Goal: Task Accomplishment & Management: Complete application form

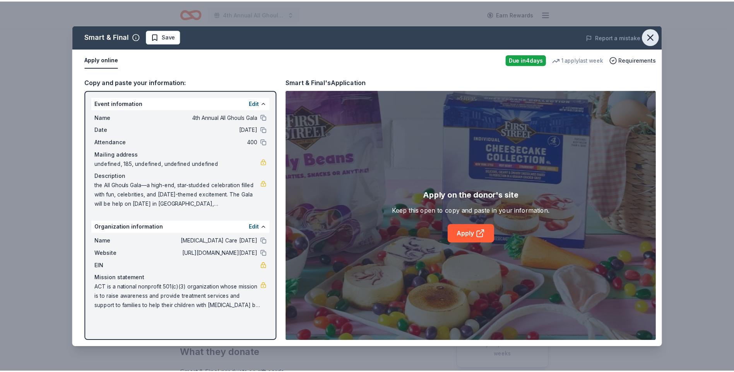
scroll to position [232, 0]
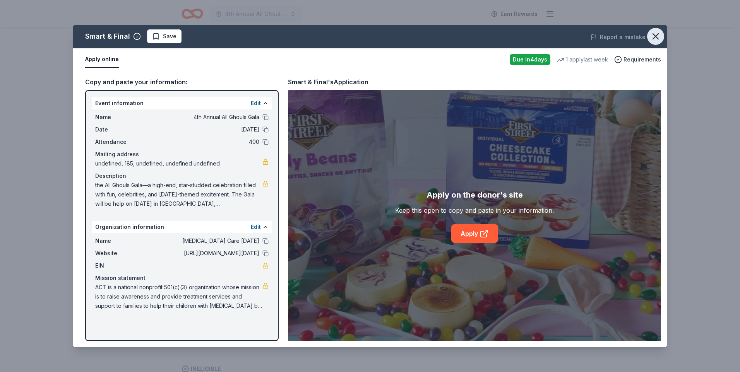
click at [660, 36] on icon "button" at bounding box center [655, 36] width 11 height 11
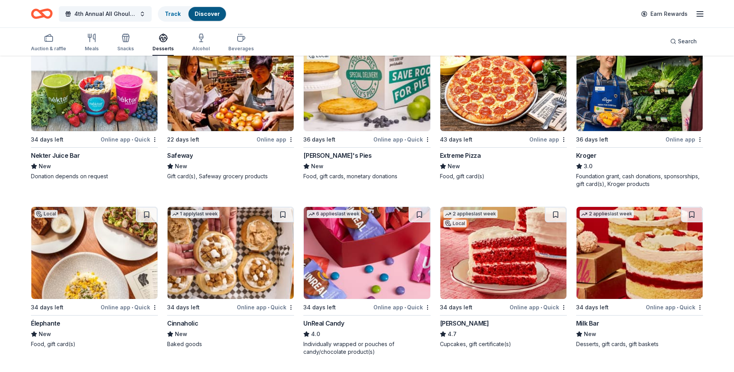
scroll to position [464, 0]
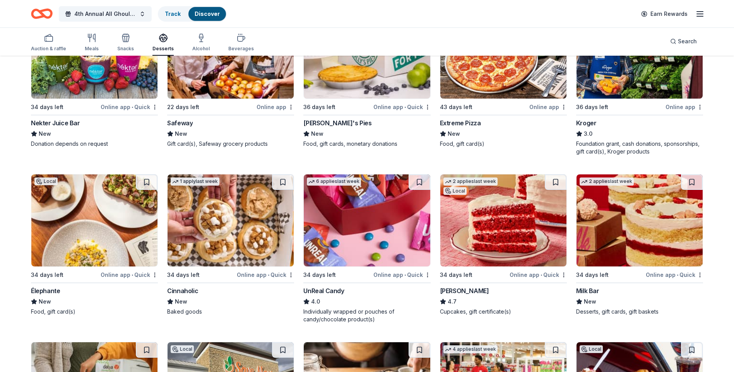
click at [639, 228] on img at bounding box center [640, 221] width 126 height 92
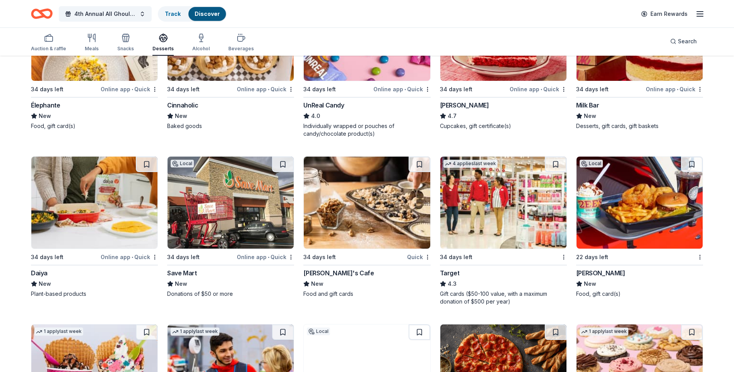
scroll to position [658, 0]
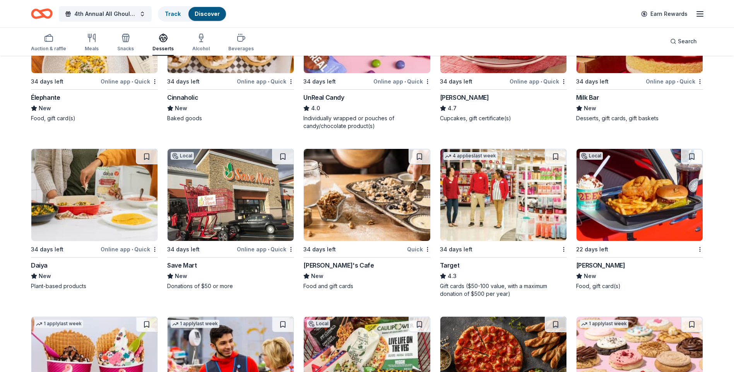
click at [466, 234] on img at bounding box center [503, 195] width 126 height 92
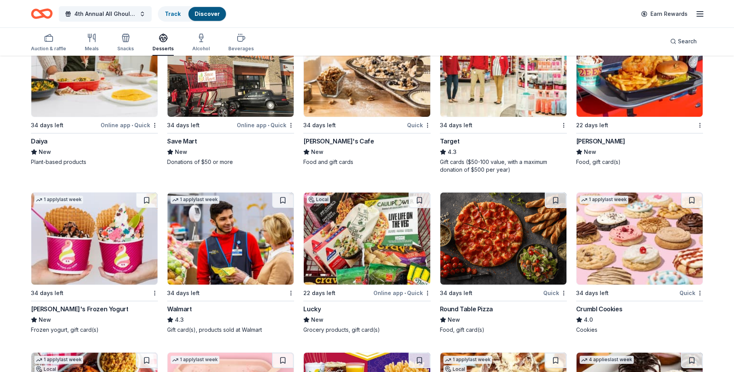
scroll to position [813, 0]
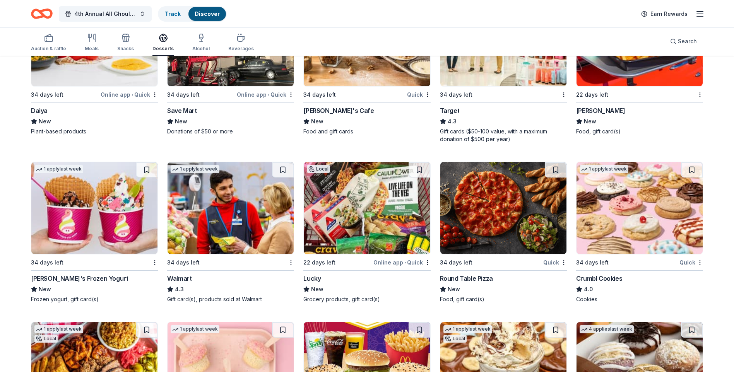
click at [87, 197] on img at bounding box center [94, 208] width 126 height 92
click at [638, 208] on img at bounding box center [640, 208] width 126 height 92
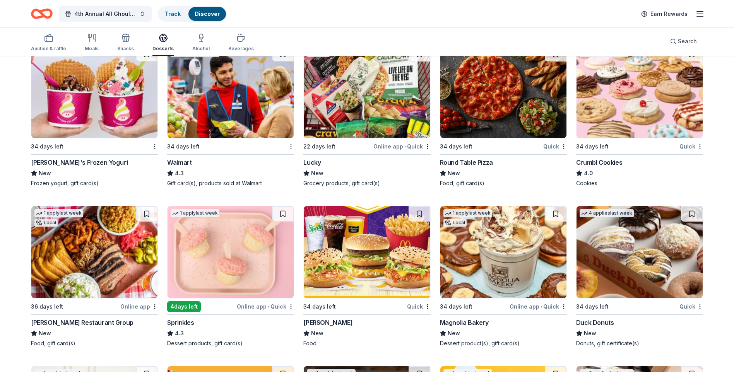
scroll to position [967, 0]
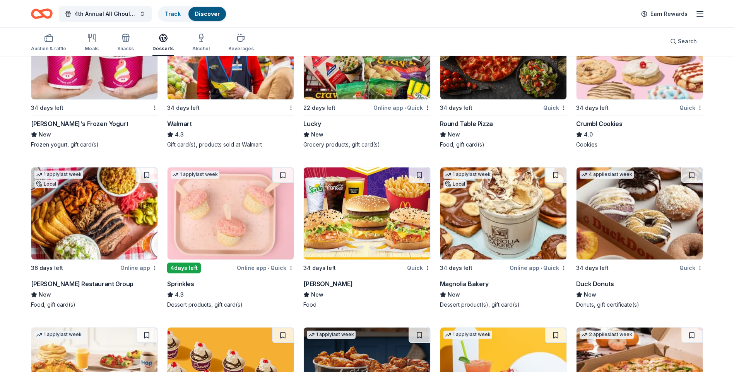
click at [384, 220] on img at bounding box center [367, 214] width 126 height 92
click at [218, 217] on img at bounding box center [231, 214] width 126 height 92
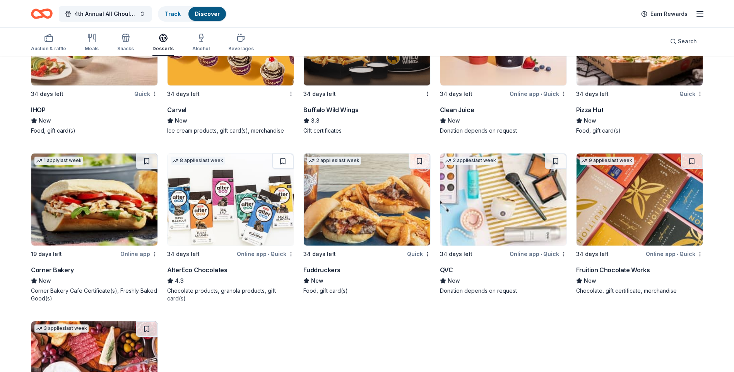
scroll to position [1316, 0]
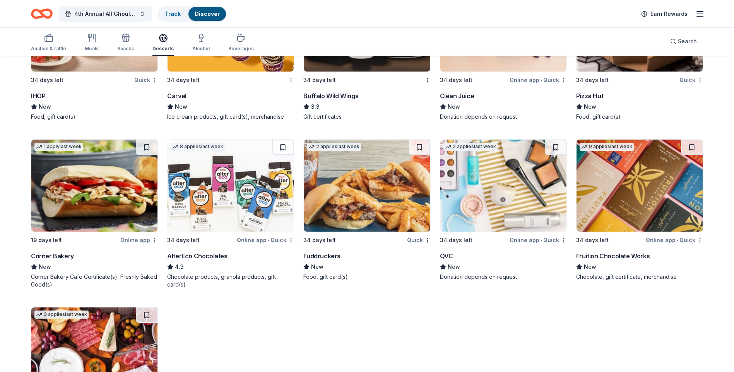
click at [240, 188] on img at bounding box center [231, 186] width 126 height 92
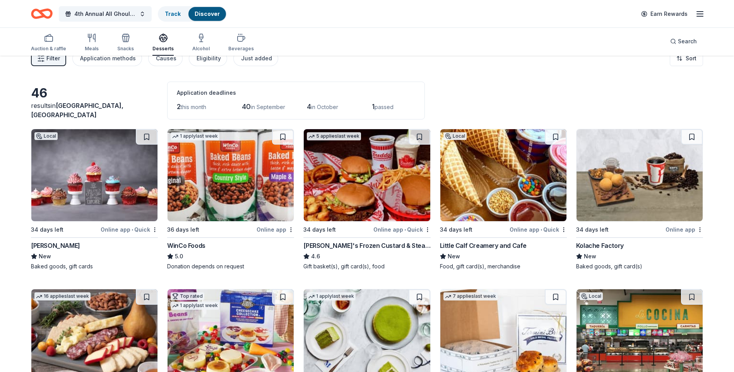
scroll to position [0, 0]
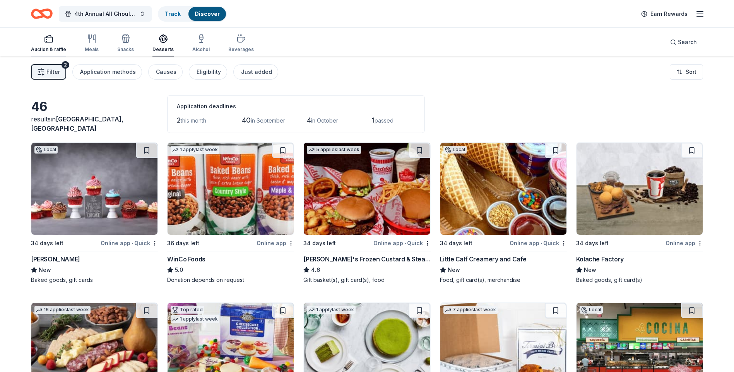
click at [50, 42] on rect "button" at bounding box center [49, 39] width 8 height 5
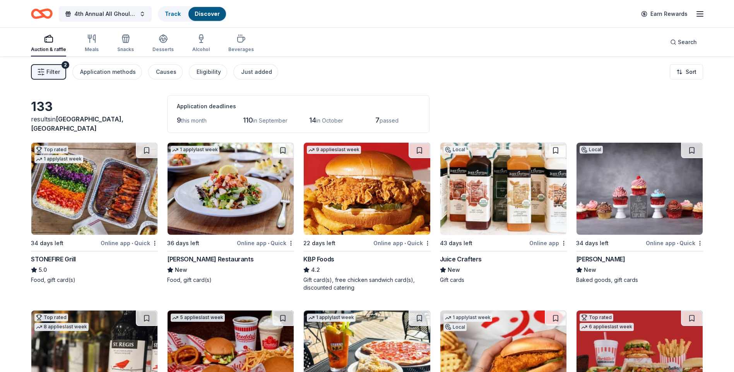
click at [94, 193] on img at bounding box center [94, 189] width 126 height 92
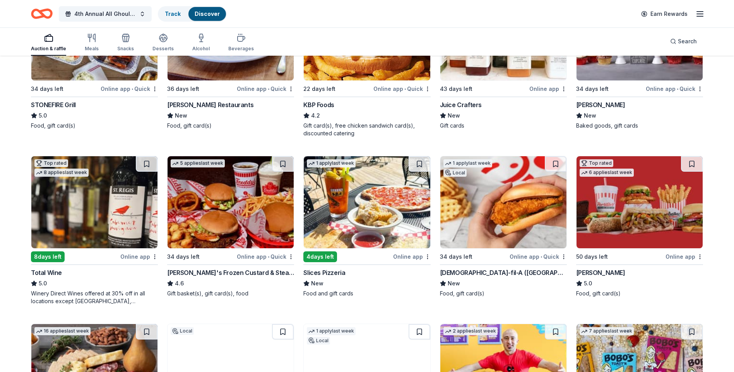
scroll to position [155, 0]
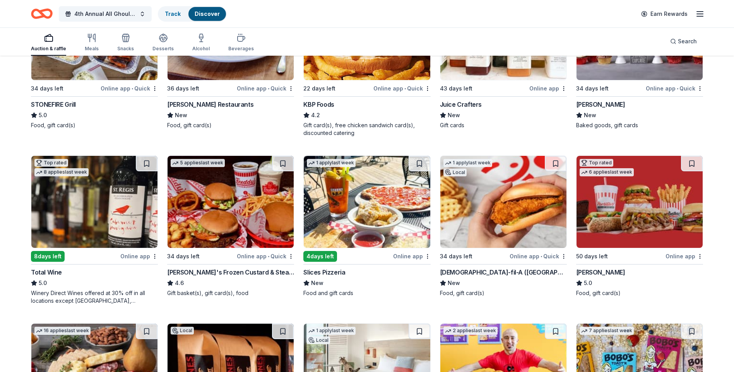
click at [124, 206] on img at bounding box center [94, 202] width 126 height 92
click at [95, 42] on icon "button" at bounding box center [91, 37] width 9 height 9
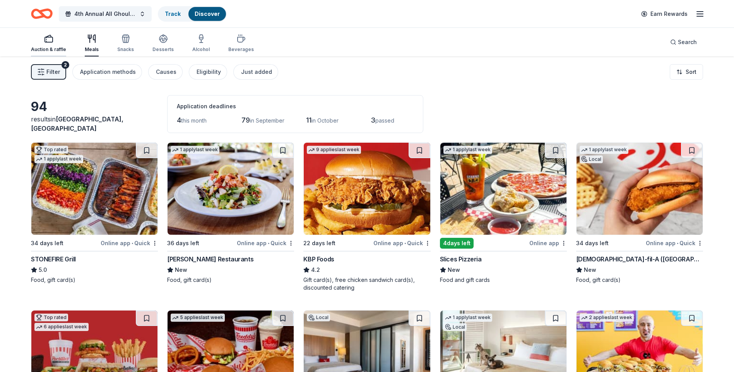
click at [61, 43] on div "button" at bounding box center [48, 38] width 35 height 9
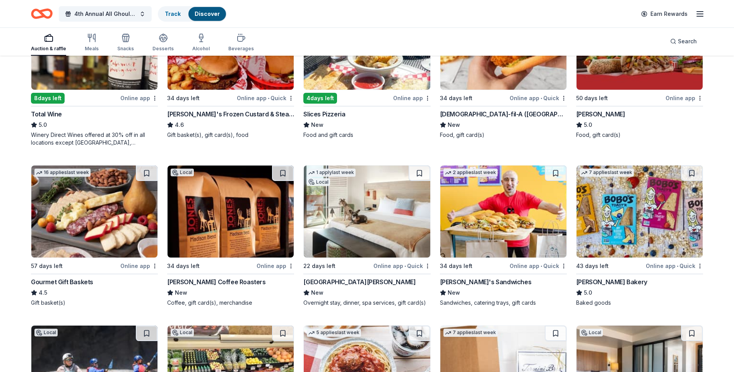
scroll to position [464, 0]
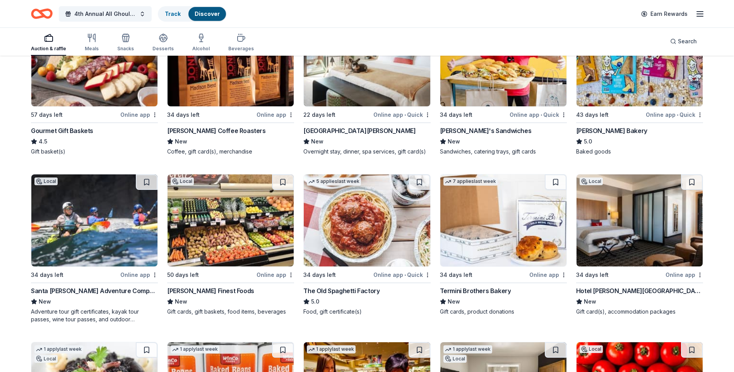
click at [86, 231] on img at bounding box center [94, 221] width 126 height 92
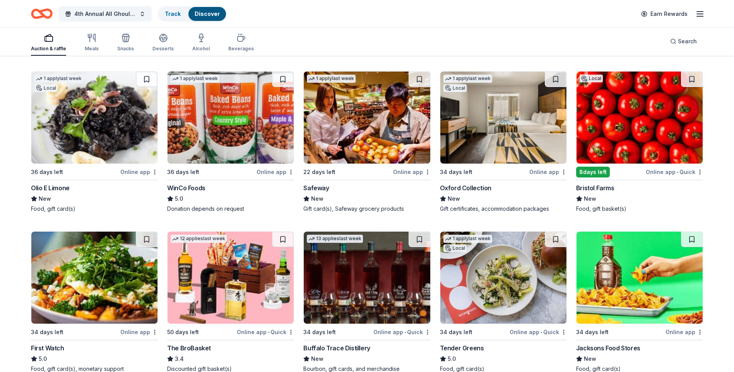
scroll to position [774, 0]
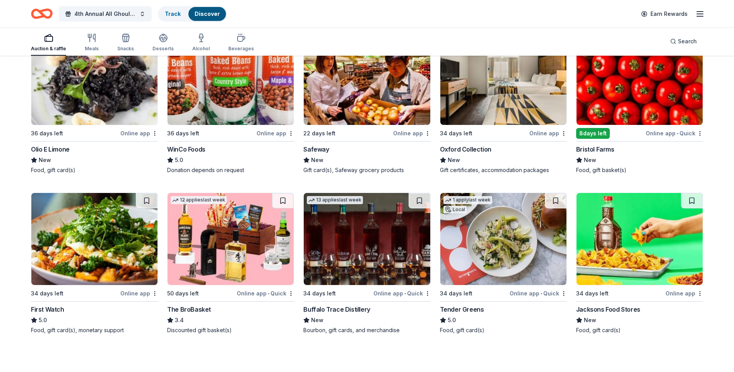
click at [217, 249] on img at bounding box center [231, 239] width 126 height 92
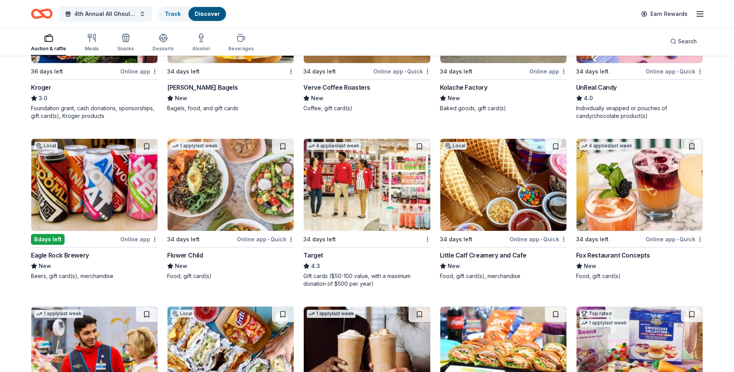
scroll to position [1200, 0]
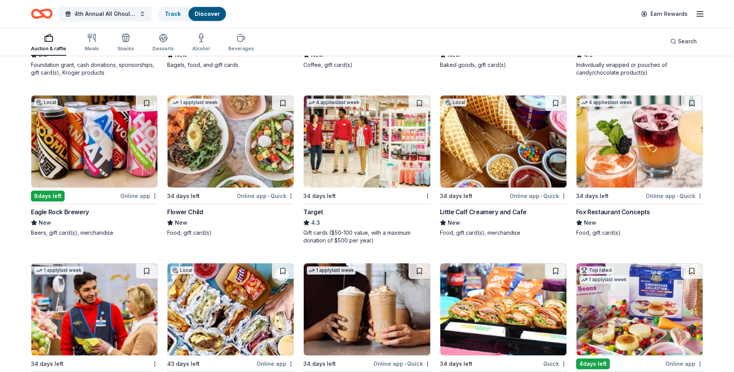
click at [110, 130] on img at bounding box center [94, 142] width 126 height 92
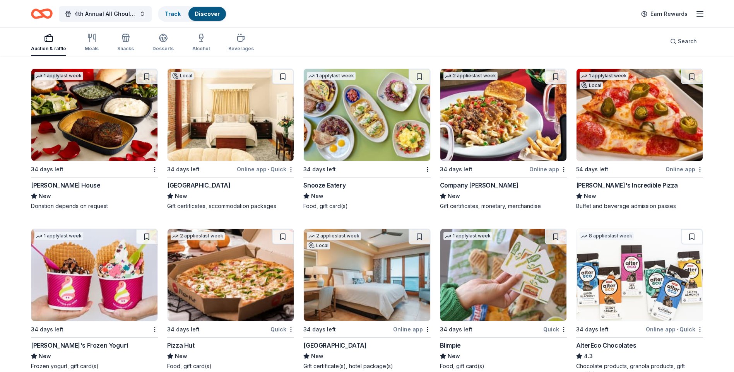
scroll to position [2454, 0]
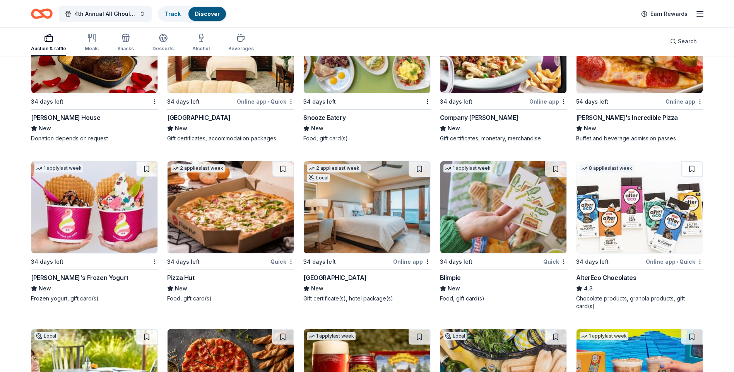
click at [362, 205] on img at bounding box center [367, 207] width 126 height 92
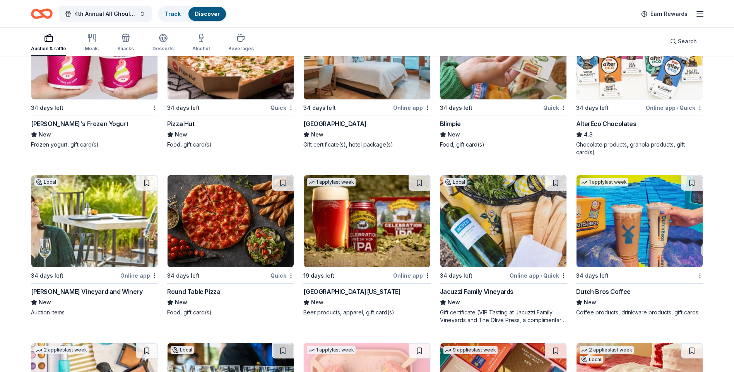
scroll to position [2609, 0]
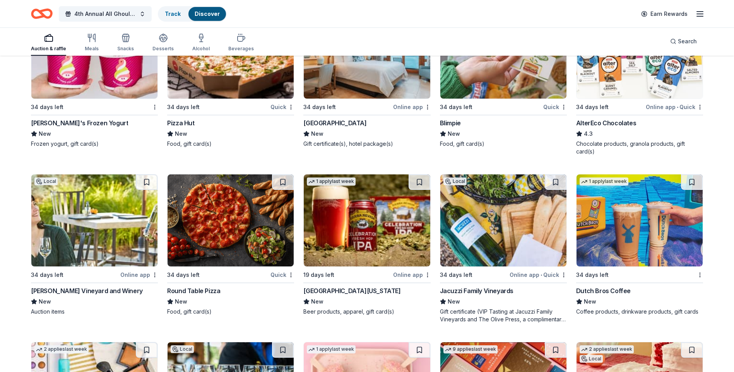
click at [81, 219] on img at bounding box center [94, 221] width 126 height 92
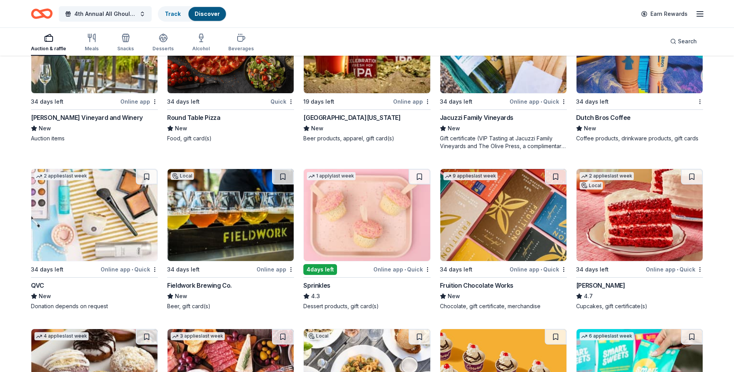
scroll to position [2705, 0]
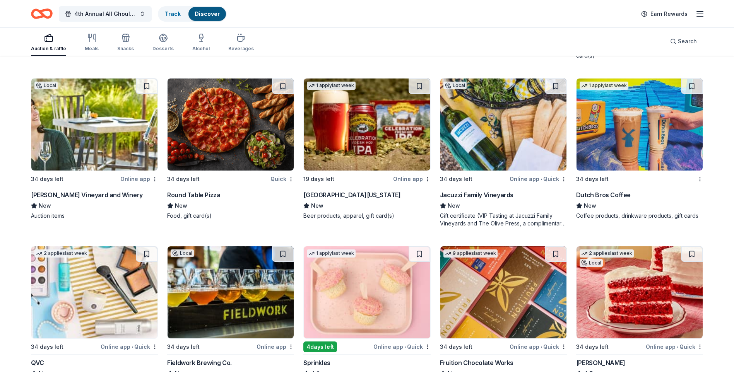
click at [629, 127] on img at bounding box center [640, 125] width 126 height 92
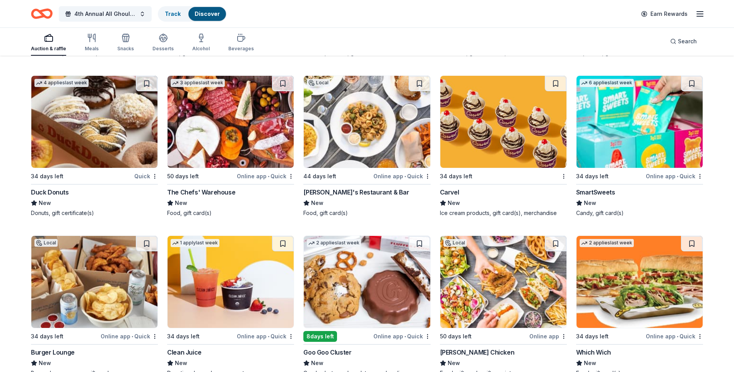
scroll to position [3025, 0]
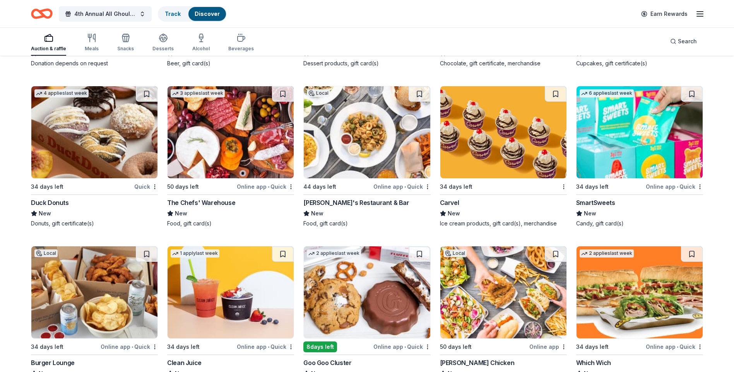
click at [635, 153] on img at bounding box center [640, 132] width 126 height 92
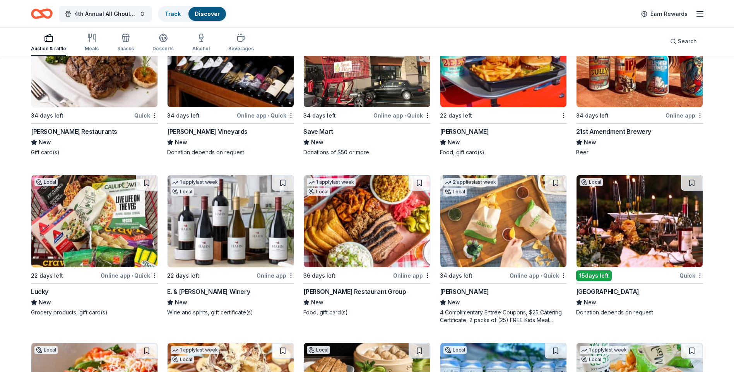
scroll to position [3945, 0]
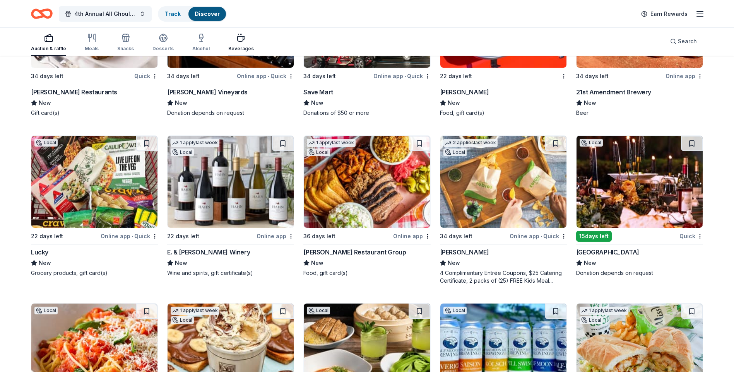
click at [237, 38] on icon "button" at bounding box center [240, 37] width 9 height 9
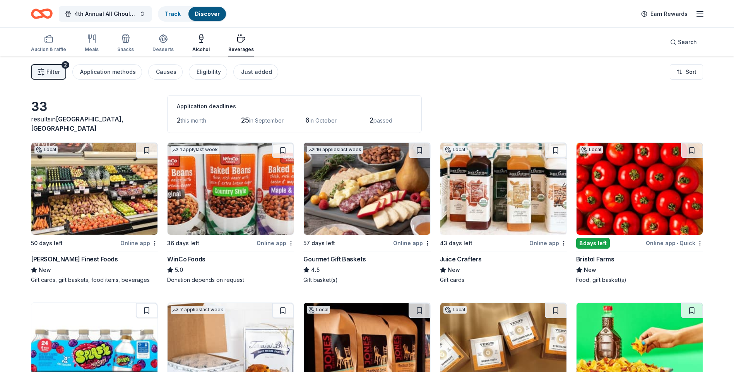
click at [197, 43] on icon "button" at bounding box center [201, 38] width 9 height 9
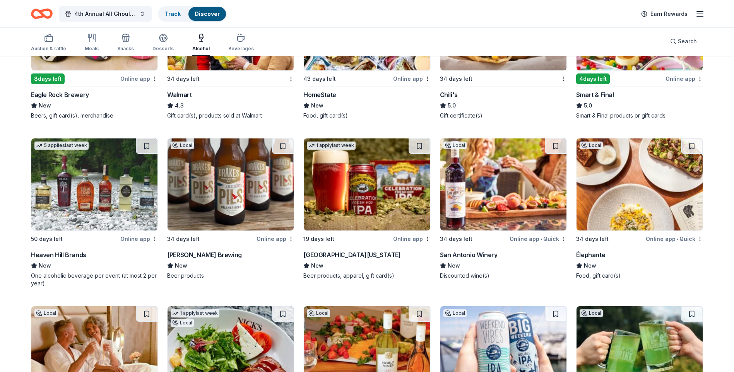
scroll to position [671, 0]
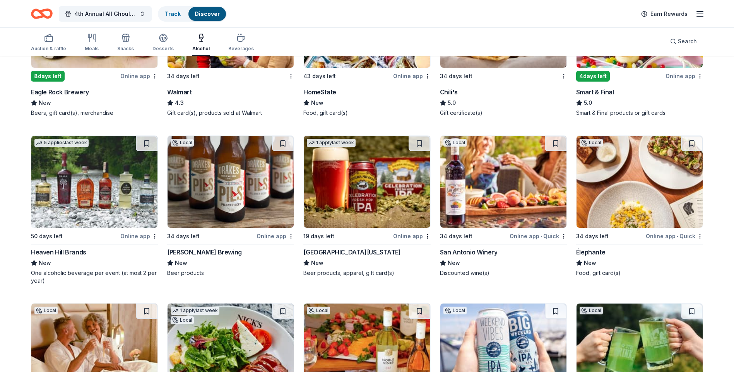
click at [496, 211] on img at bounding box center [503, 182] width 126 height 92
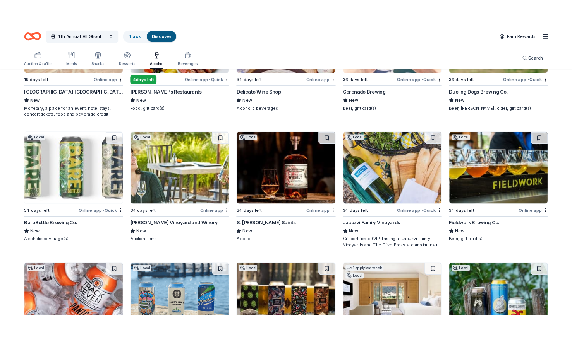
scroll to position [1007, 0]
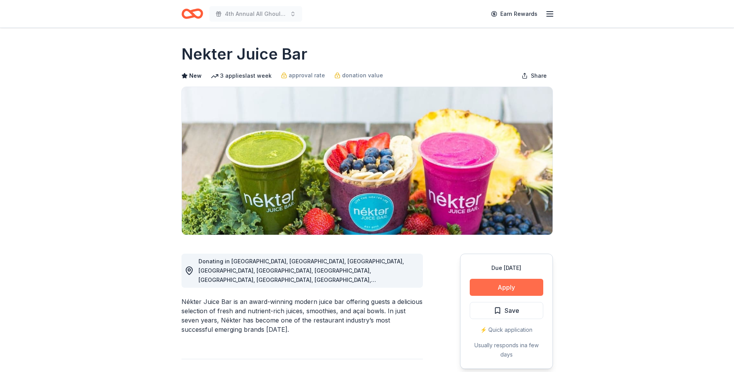
click at [518, 284] on button "Apply" at bounding box center [507, 287] width 74 height 17
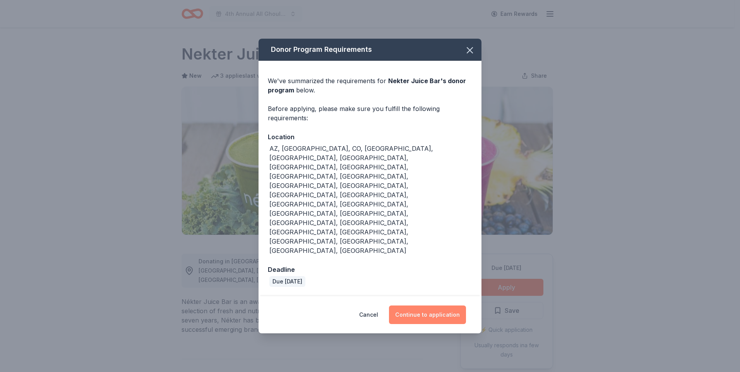
click at [426, 306] on button "Continue to application" at bounding box center [427, 315] width 77 height 19
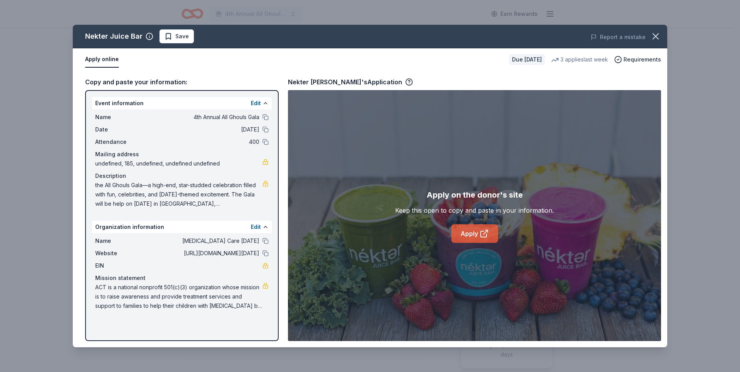
click at [468, 231] on link "Apply" at bounding box center [474, 233] width 47 height 19
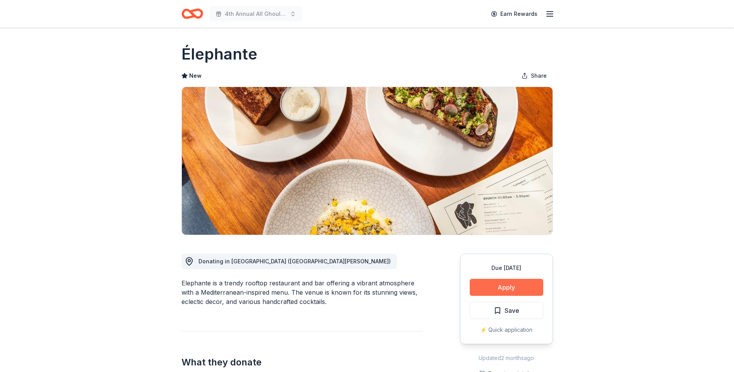
click at [509, 284] on button "Apply" at bounding box center [507, 287] width 74 height 17
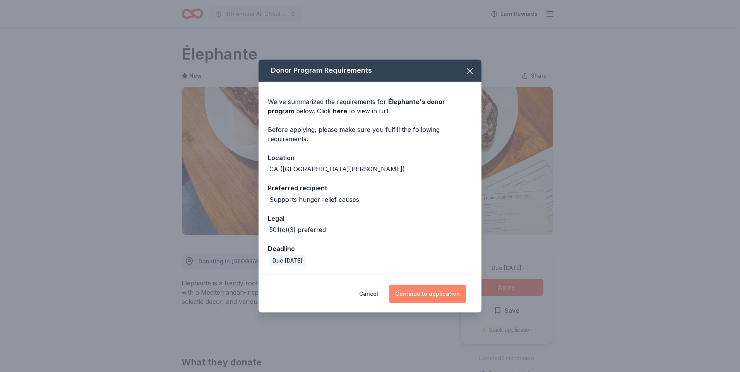
click at [440, 295] on button "Continue to application" at bounding box center [427, 294] width 77 height 19
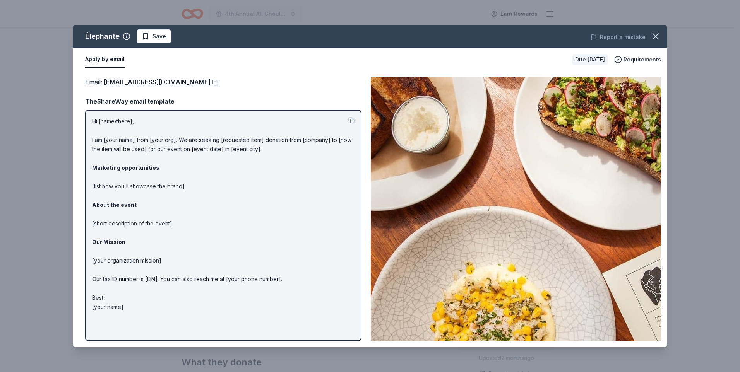
click at [143, 115] on div "Hi [name/there], I am [your name] from [your org]. We are seeking [requested it…" at bounding box center [223, 225] width 276 height 231
click at [211, 82] on button at bounding box center [215, 83] width 8 height 6
click at [661, 35] on button "button" at bounding box center [655, 36] width 17 height 17
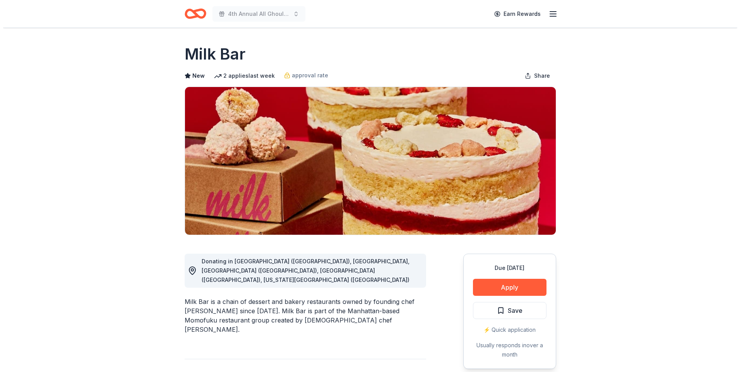
scroll to position [39, 0]
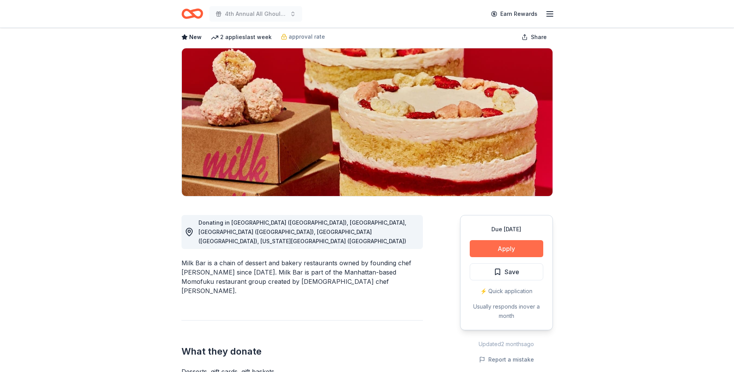
click at [509, 253] on button "Apply" at bounding box center [507, 248] width 74 height 17
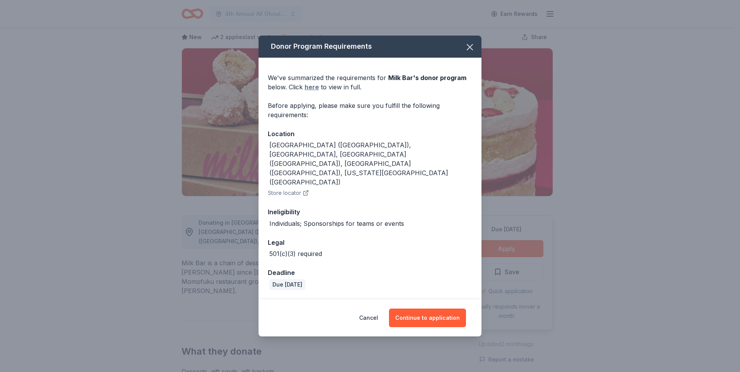
click at [309, 92] on link "here" at bounding box center [312, 86] width 14 height 9
click at [431, 309] on button "Continue to application" at bounding box center [427, 318] width 77 height 19
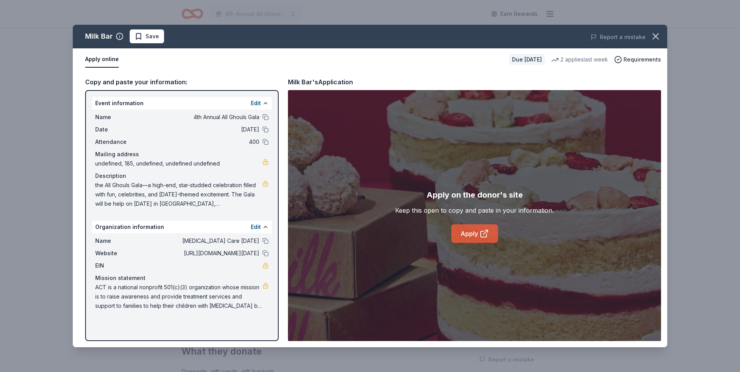
click at [472, 231] on link "Apply" at bounding box center [474, 233] width 47 height 19
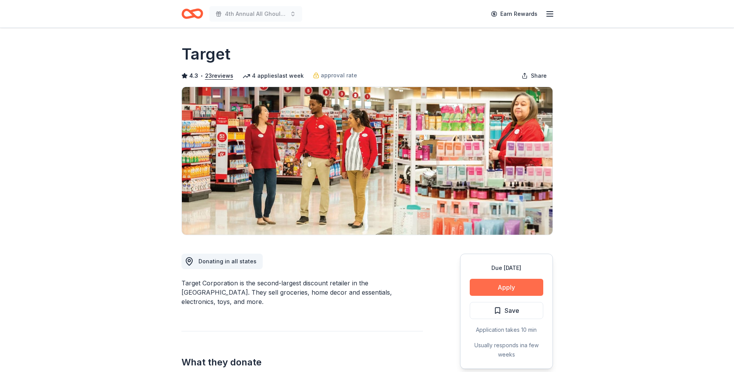
click at [523, 289] on button "Apply" at bounding box center [507, 287] width 74 height 17
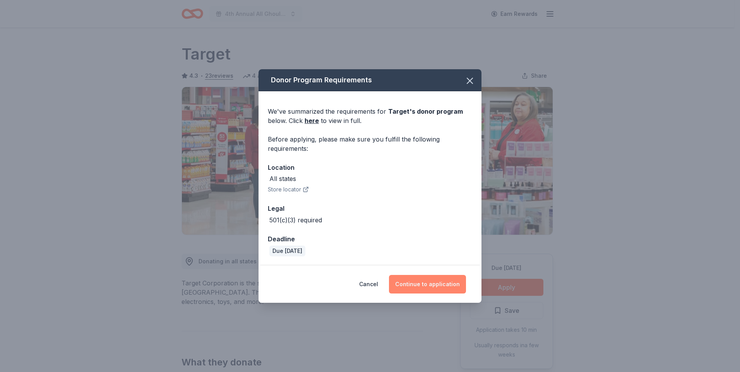
click at [440, 285] on button "Continue to application" at bounding box center [427, 284] width 77 height 19
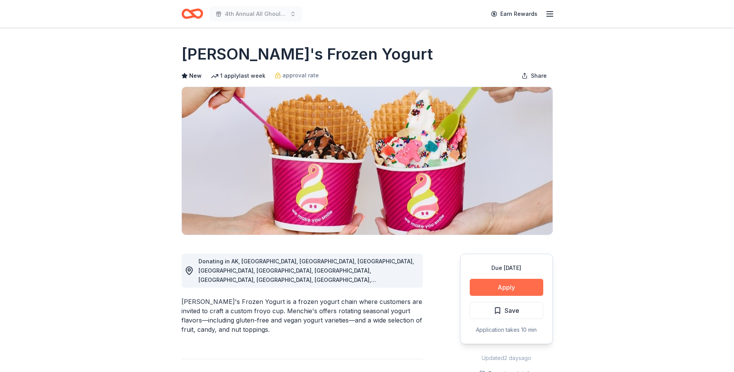
click at [510, 282] on button "Apply" at bounding box center [507, 287] width 74 height 17
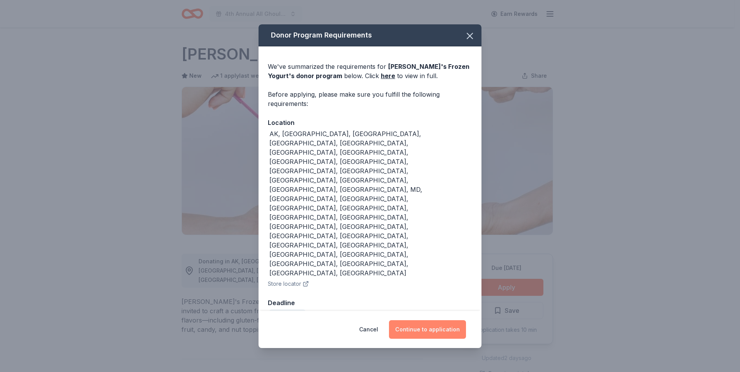
click at [430, 320] on button "Continue to application" at bounding box center [427, 329] width 77 height 19
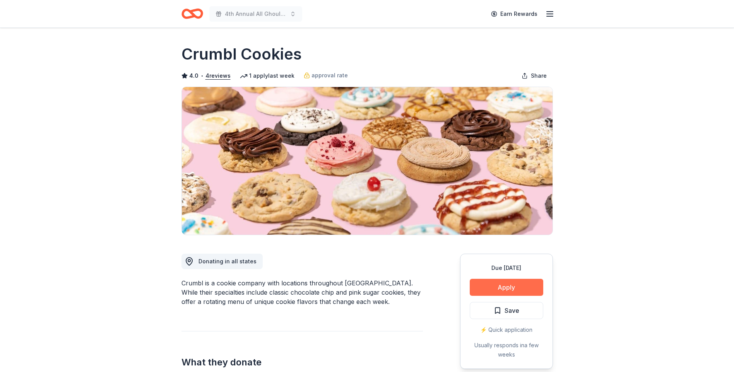
click at [511, 288] on button "Apply" at bounding box center [507, 287] width 74 height 17
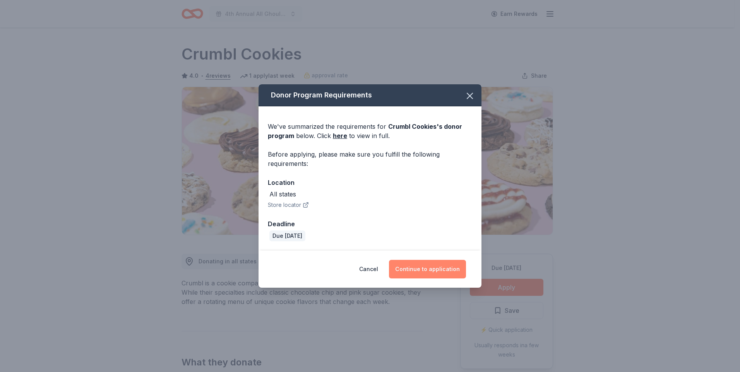
click at [431, 265] on button "Continue to application" at bounding box center [427, 269] width 77 height 19
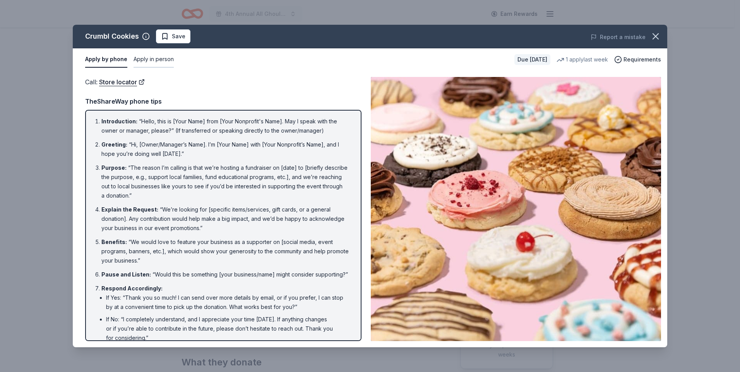
click at [154, 58] on button "Apply in person" at bounding box center [154, 59] width 40 height 16
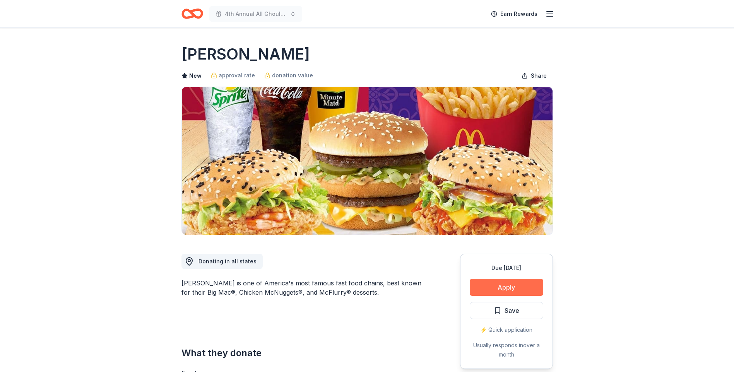
click at [524, 289] on button "Apply" at bounding box center [507, 287] width 74 height 17
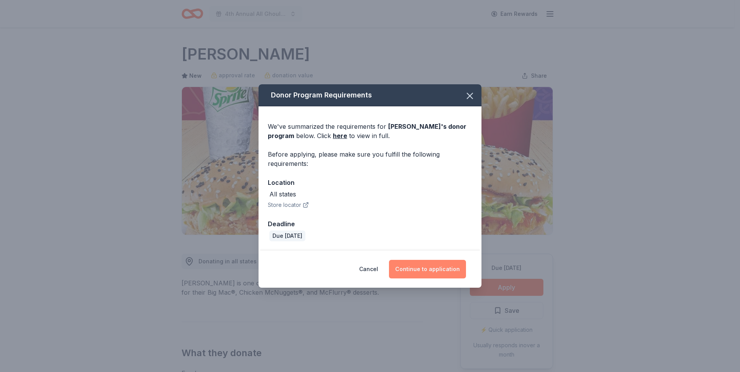
click at [428, 272] on button "Continue to application" at bounding box center [427, 269] width 77 height 19
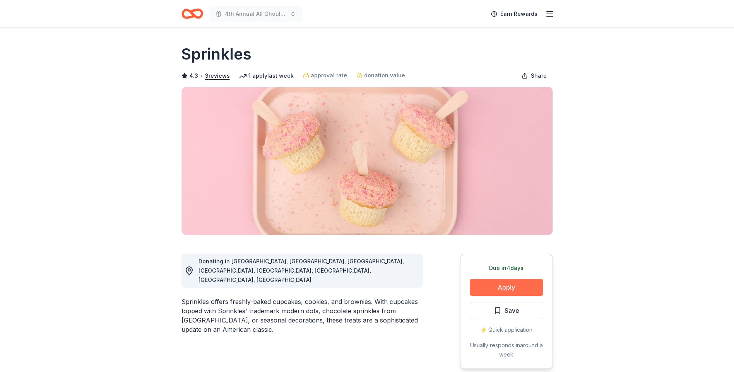
click at [518, 287] on button "Apply" at bounding box center [507, 287] width 74 height 17
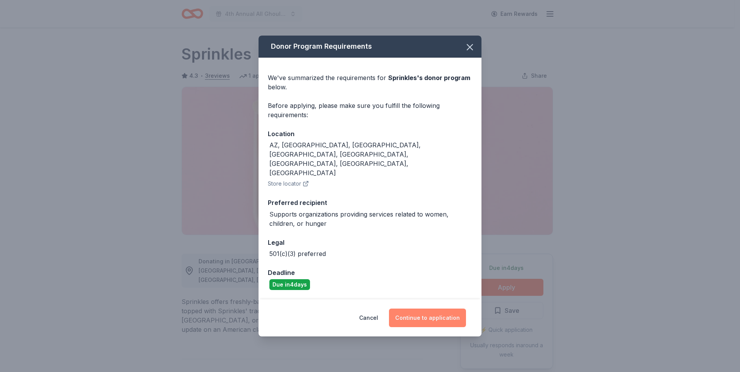
click at [430, 309] on button "Continue to application" at bounding box center [427, 318] width 77 height 19
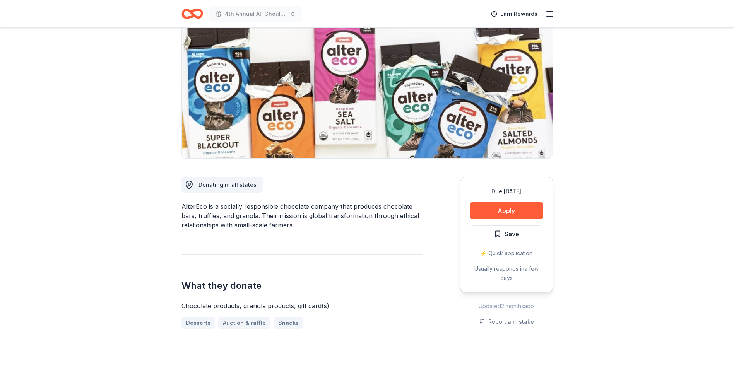
scroll to position [77, 0]
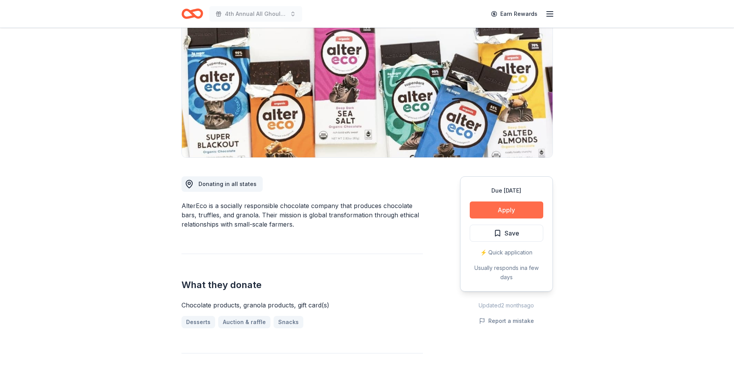
click at [510, 207] on button "Apply" at bounding box center [507, 210] width 74 height 17
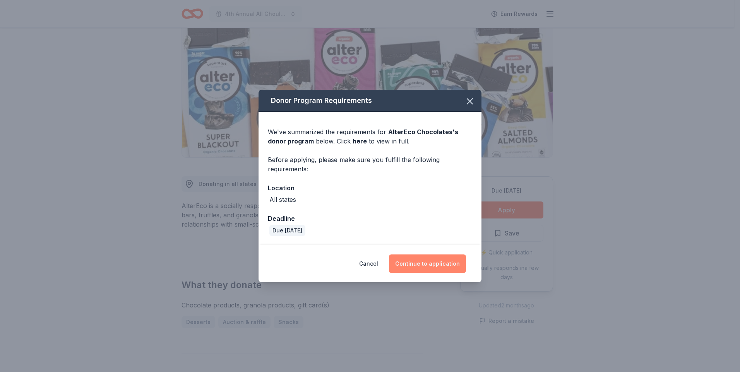
click at [432, 267] on button "Continue to application" at bounding box center [427, 264] width 77 height 19
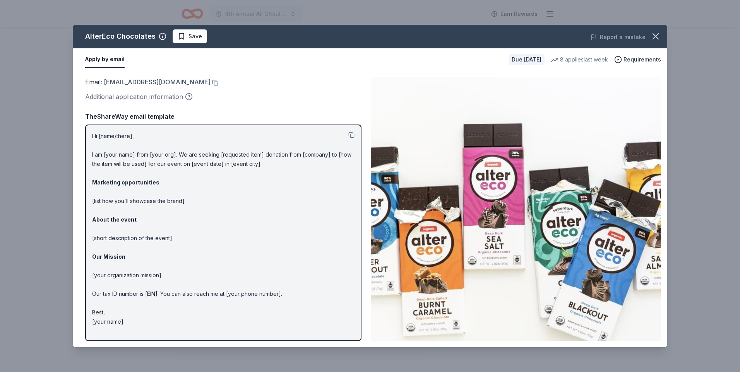
drag, startPoint x: 181, startPoint y: 84, endPoint x: 123, endPoint y: 83, distance: 58.1
click at [123, 83] on div "Email : shop@alterecofoods.com" at bounding box center [223, 82] width 276 height 10
click at [211, 82] on button at bounding box center [215, 83] width 8 height 6
click at [660, 34] on icon "button" at bounding box center [655, 36] width 11 height 11
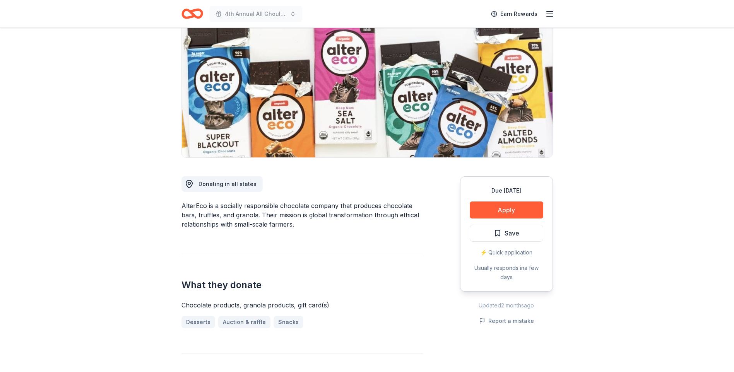
scroll to position [0, 0]
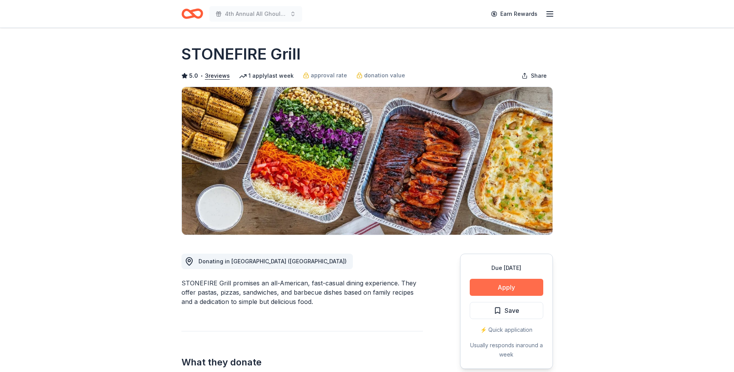
click at [518, 288] on button "Apply" at bounding box center [507, 287] width 74 height 17
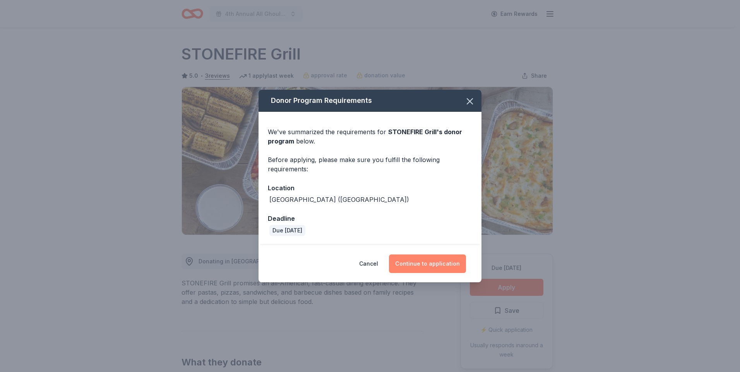
click at [438, 265] on button "Continue to application" at bounding box center [427, 264] width 77 height 19
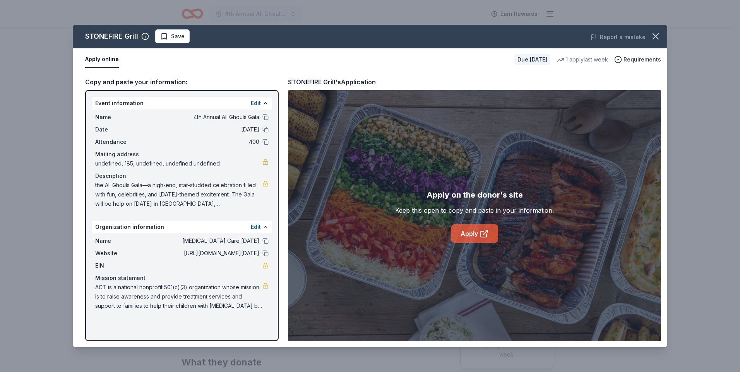
click at [467, 231] on link "Apply" at bounding box center [474, 233] width 47 height 19
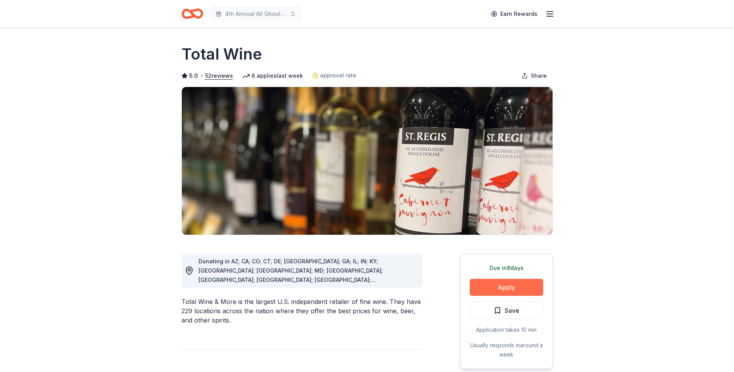
click at [505, 285] on button "Apply" at bounding box center [507, 287] width 74 height 17
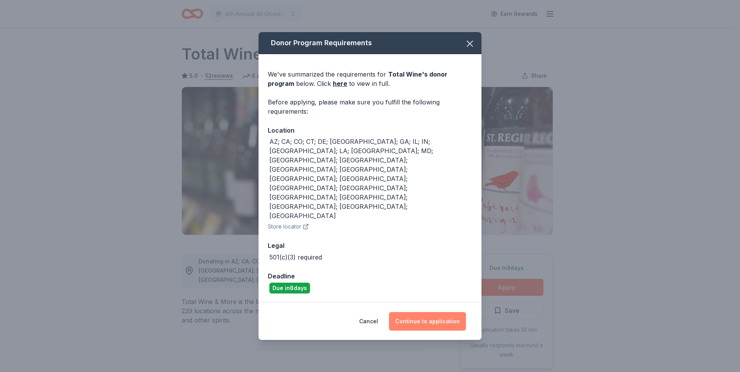
click at [429, 312] on button "Continue to application" at bounding box center [427, 321] width 77 height 19
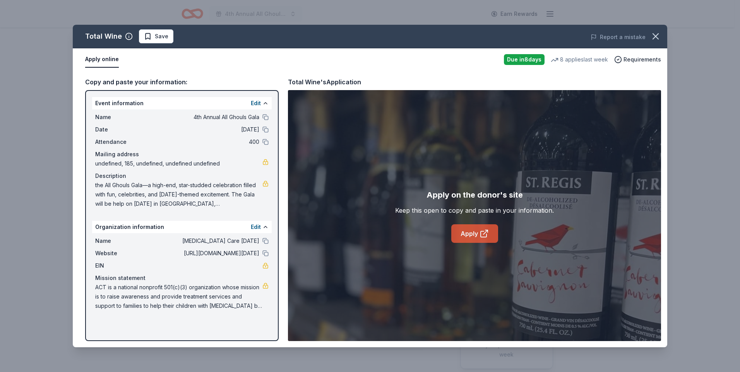
click at [482, 232] on icon at bounding box center [483, 233] width 9 height 9
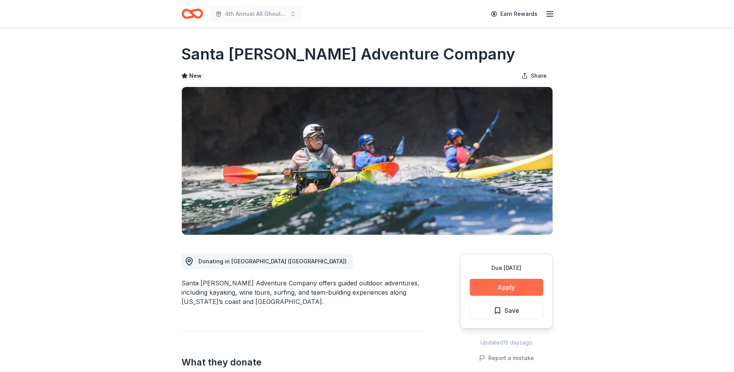
click at [514, 288] on button "Apply" at bounding box center [507, 287] width 74 height 17
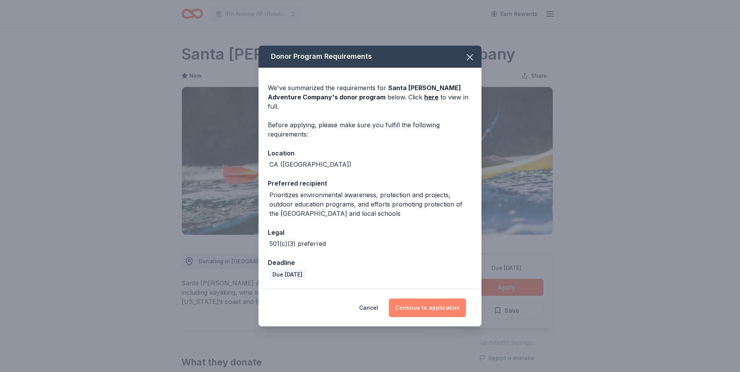
click at [426, 301] on button "Continue to application" at bounding box center [427, 308] width 77 height 19
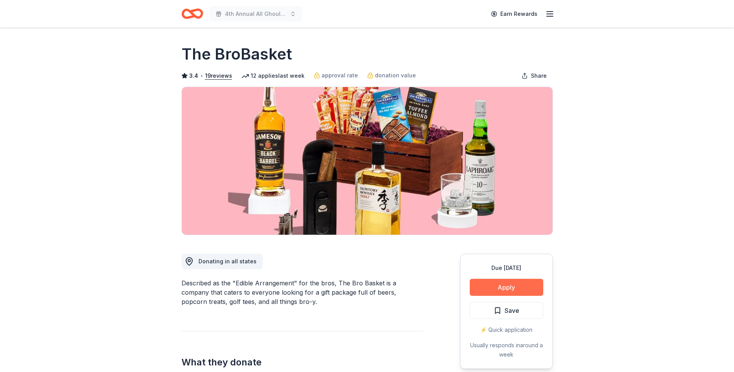
click at [523, 288] on button "Apply" at bounding box center [507, 287] width 74 height 17
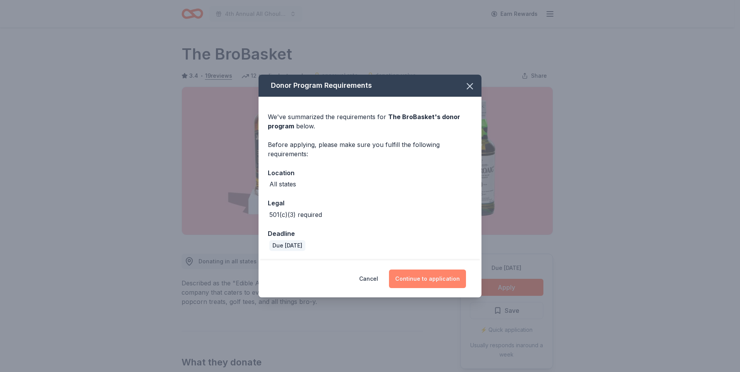
click at [428, 277] on button "Continue to application" at bounding box center [427, 279] width 77 height 19
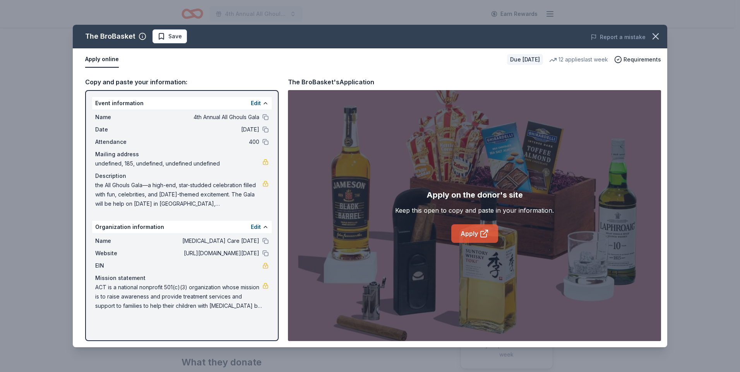
click at [474, 231] on link "Apply" at bounding box center [474, 233] width 47 height 19
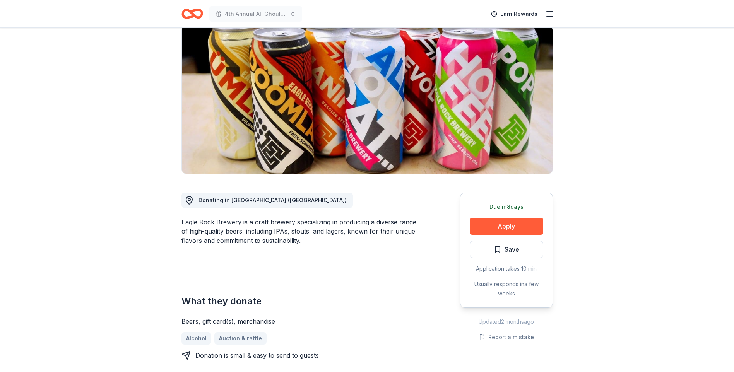
scroll to position [39, 0]
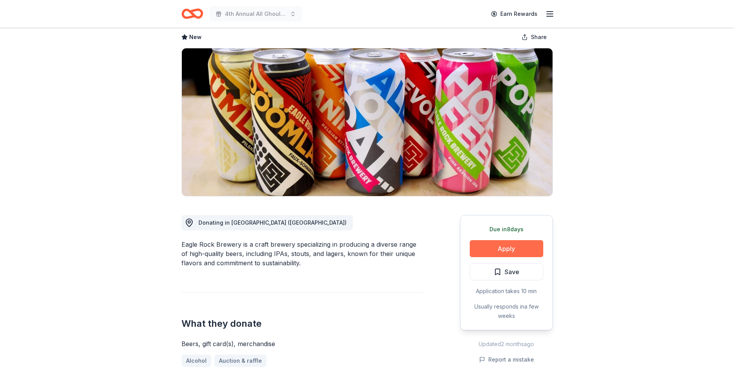
click at [497, 250] on button "Apply" at bounding box center [507, 248] width 74 height 17
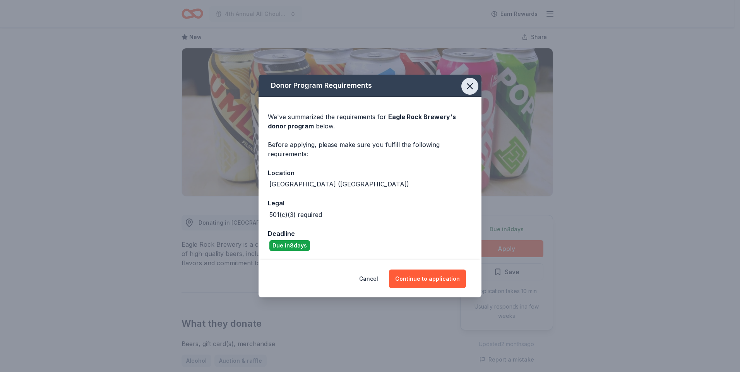
click at [473, 85] on icon "button" at bounding box center [469, 86] width 11 height 11
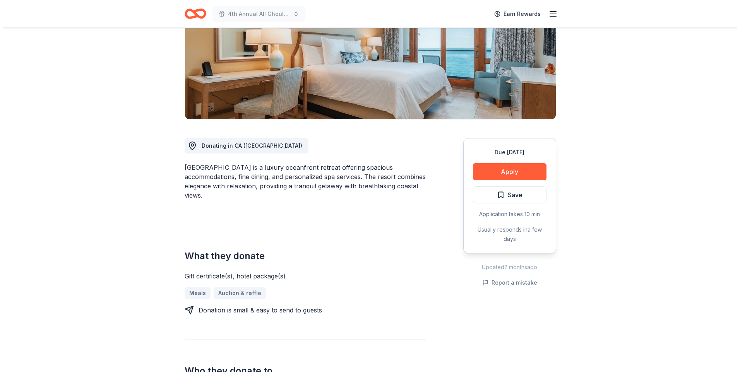
scroll to position [116, 0]
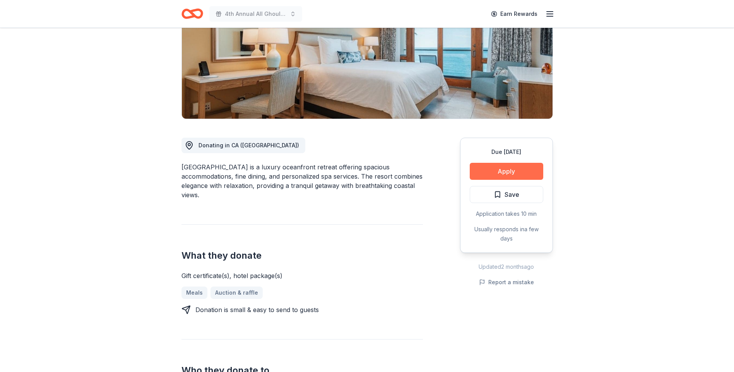
click at [504, 170] on button "Apply" at bounding box center [507, 171] width 74 height 17
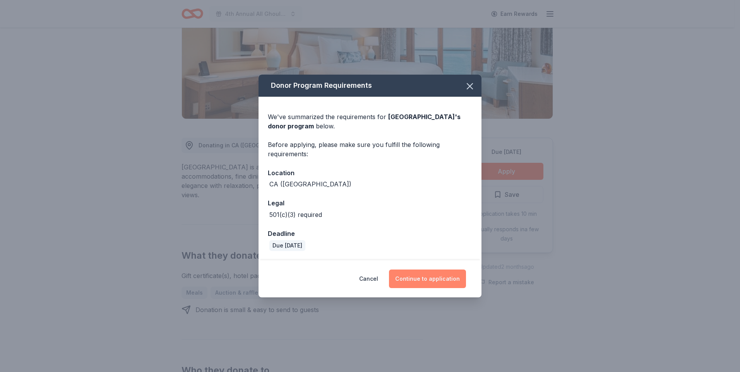
click at [433, 283] on button "Continue to application" at bounding box center [427, 279] width 77 height 19
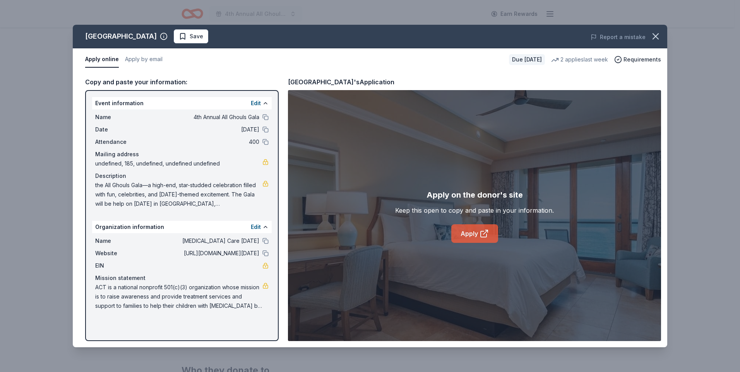
click at [477, 233] on link "Apply" at bounding box center [474, 233] width 47 height 19
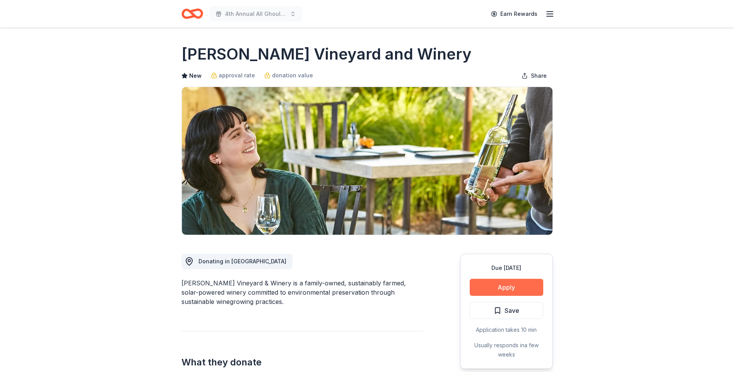
click at [505, 285] on button "Apply" at bounding box center [507, 287] width 74 height 17
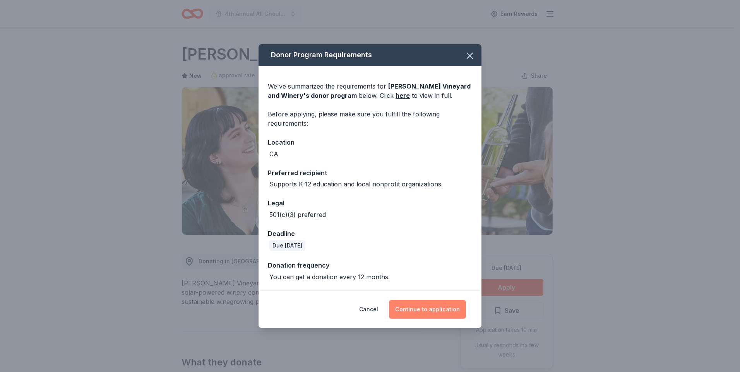
click at [441, 311] on button "Continue to application" at bounding box center [427, 309] width 77 height 19
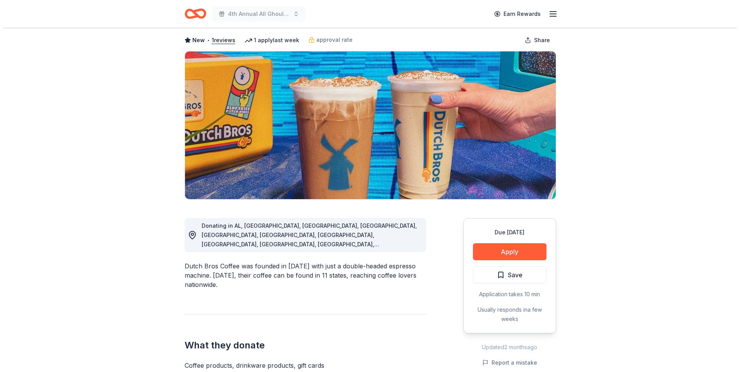
scroll to position [77, 0]
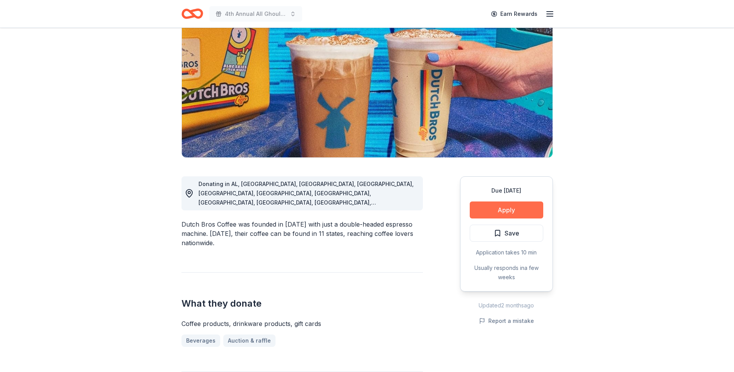
click at [516, 209] on button "Apply" at bounding box center [507, 210] width 74 height 17
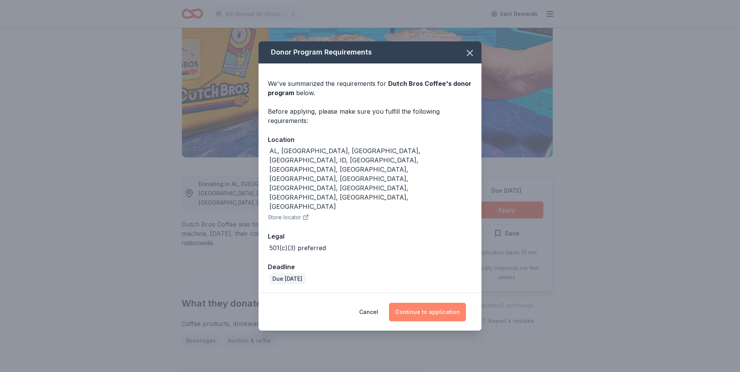
click at [432, 303] on button "Continue to application" at bounding box center [427, 312] width 77 height 19
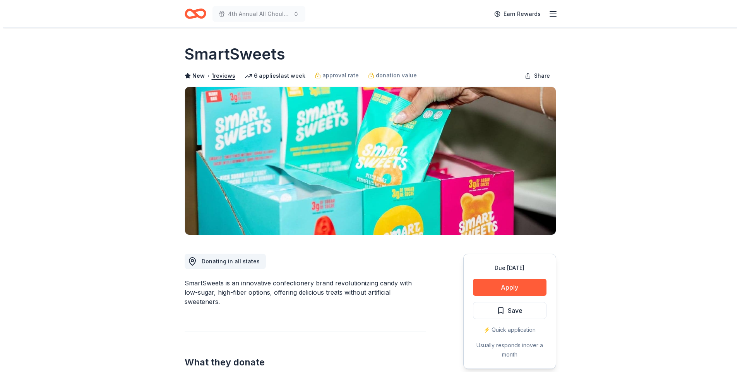
scroll to position [77, 0]
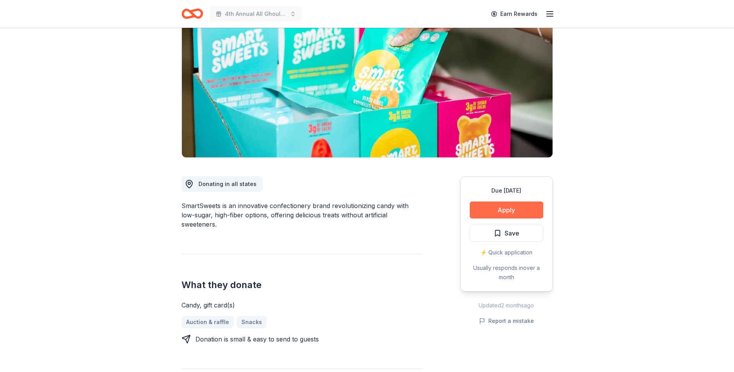
click at [523, 214] on button "Apply" at bounding box center [507, 210] width 74 height 17
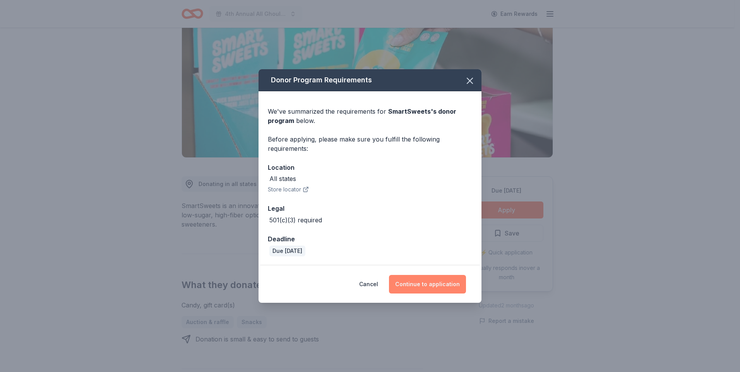
click at [444, 281] on button "Continue to application" at bounding box center [427, 284] width 77 height 19
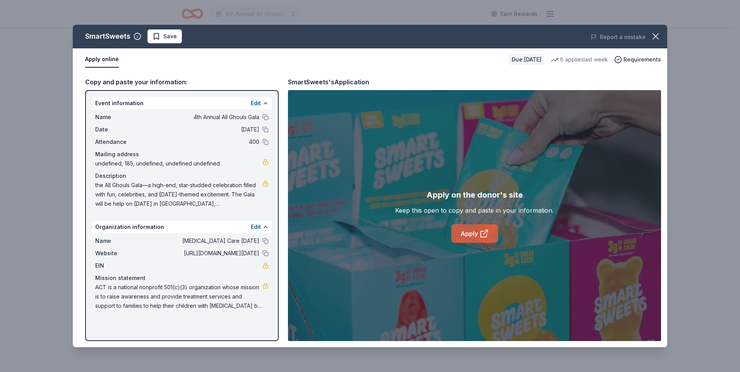
click at [465, 229] on link "Apply" at bounding box center [474, 233] width 47 height 19
click at [470, 237] on link "Apply" at bounding box center [474, 233] width 47 height 19
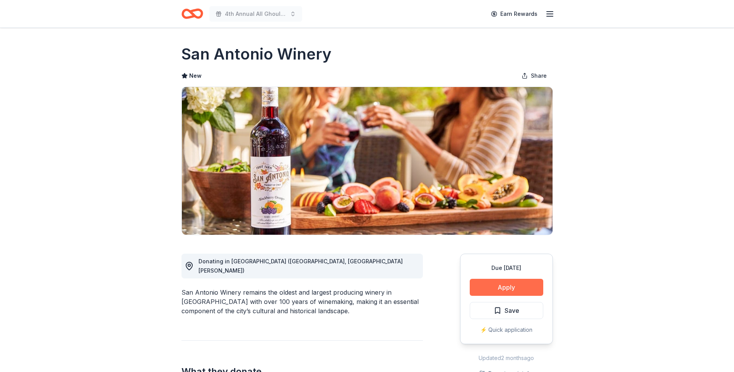
click at [509, 286] on button "Apply" at bounding box center [507, 287] width 74 height 17
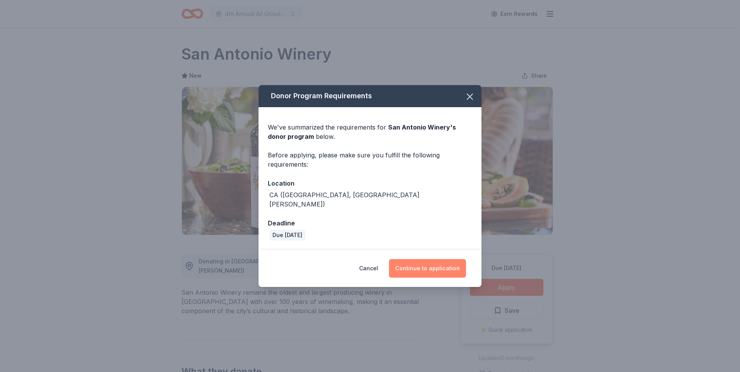
click at [441, 262] on button "Continue to application" at bounding box center [427, 268] width 77 height 19
